Goal: Information Seeking & Learning: Learn about a topic

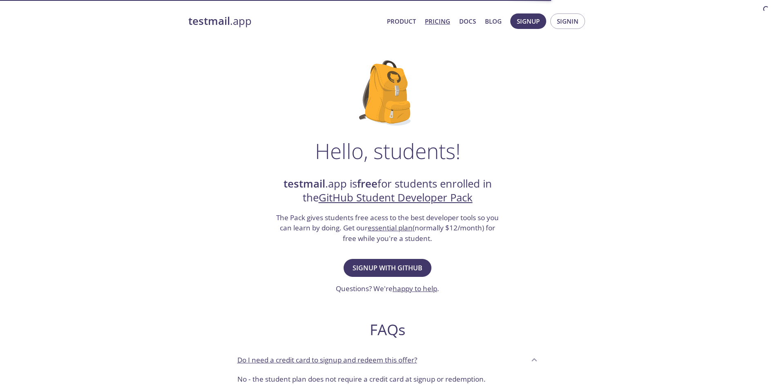
drag, startPoint x: 0, startPoint y: 0, endPoint x: 445, endPoint y: 19, distance: 445.4
click at [445, 19] on link "Pricing" at bounding box center [437, 21] width 25 height 11
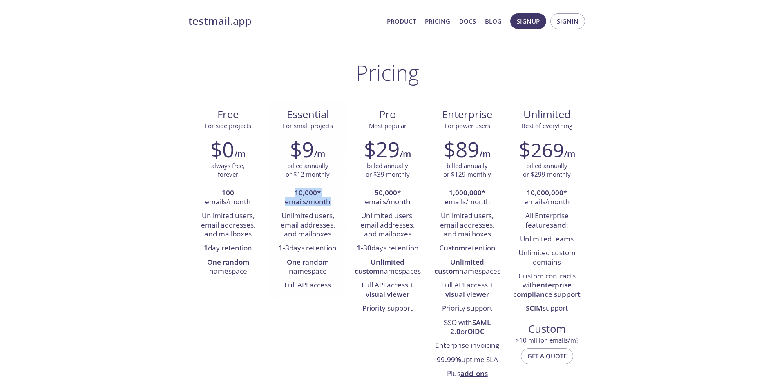
drag, startPoint x: 292, startPoint y: 189, endPoint x: 329, endPoint y: 203, distance: 39.7
click at [329, 203] on li "10,000 * emails/month" at bounding box center [307, 198] width 67 height 23
drag, startPoint x: 329, startPoint y: 203, endPoint x: 333, endPoint y: 233, distance: 30.9
click at [333, 233] on li "Unlimited users, email addresses, and mailboxes" at bounding box center [307, 225] width 67 height 32
drag, startPoint x: 333, startPoint y: 233, endPoint x: 334, endPoint y: 250, distance: 17.2
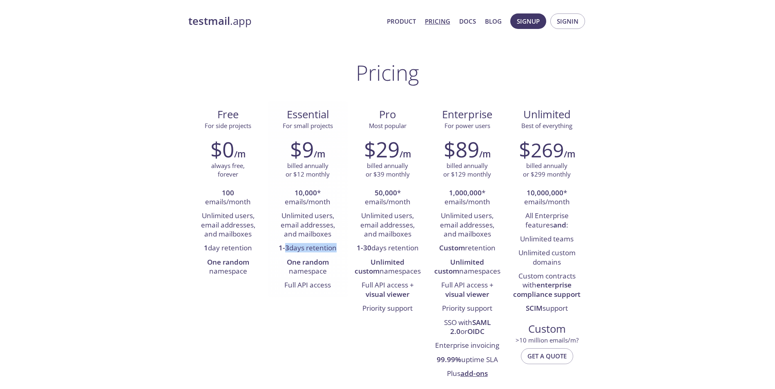
click at [334, 250] on li "1-3 days retention" at bounding box center [307, 249] width 67 height 14
drag, startPoint x: 334, startPoint y: 250, endPoint x: 317, endPoint y: 262, distance: 20.3
click at [317, 262] on strong "One random" at bounding box center [308, 262] width 42 height 9
drag, startPoint x: 317, startPoint y: 262, endPoint x: 316, endPoint y: 278, distance: 16.4
click at [316, 278] on li "One random namespace" at bounding box center [307, 267] width 67 height 23
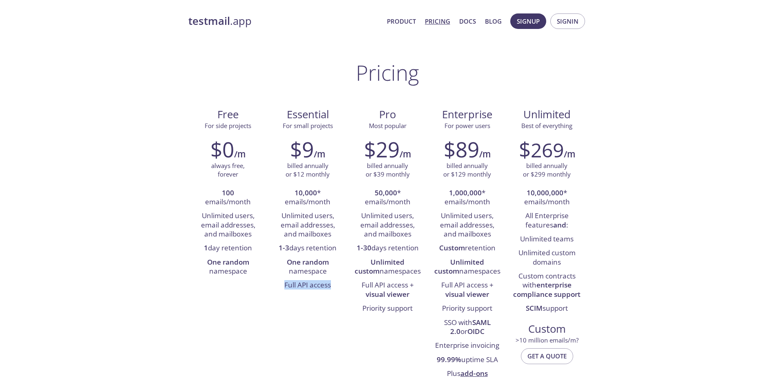
drag, startPoint x: 316, startPoint y: 278, endPoint x: 330, endPoint y: 300, distance: 25.9
click at [330, 300] on div "Free For side projects $0 /m always free, forever 100 emails/month Unlimited us…" at bounding box center [387, 243] width 398 height 285
drag, startPoint x: 330, startPoint y: 300, endPoint x: 284, endPoint y: 329, distance: 54.1
click at [284, 329] on div "Free For side projects $0 /m always free, forever 100 emails/month Unlimited us…" at bounding box center [387, 243] width 398 height 285
click at [302, 275] on li "One random namespace" at bounding box center [307, 267] width 67 height 23
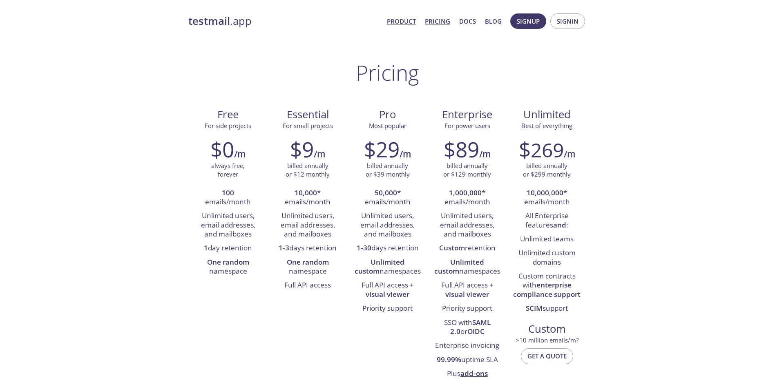
click at [408, 21] on link "Product" at bounding box center [401, 21] width 29 height 11
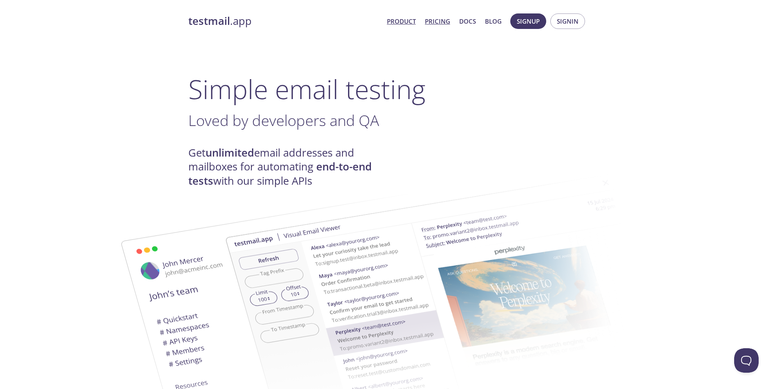
click at [434, 24] on link "Pricing" at bounding box center [437, 21] width 25 height 11
